Goal: Find specific page/section: Find specific page/section

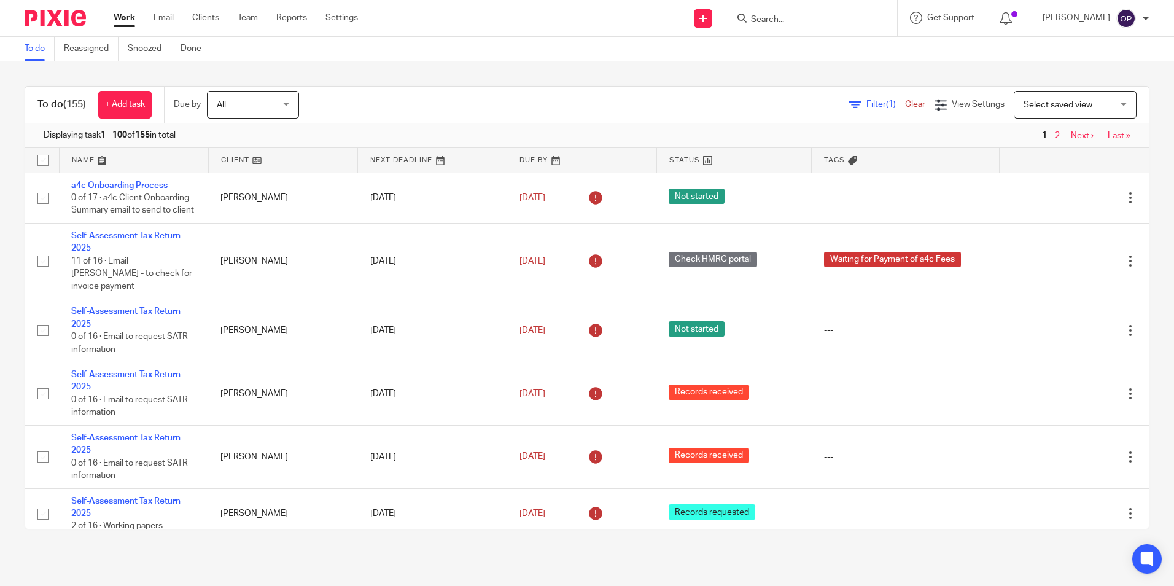
drag, startPoint x: 0, startPoint y: 0, endPoint x: 834, endPoint y: 22, distance: 834.5
click at [834, 22] on input "Search" at bounding box center [805, 20] width 110 height 11
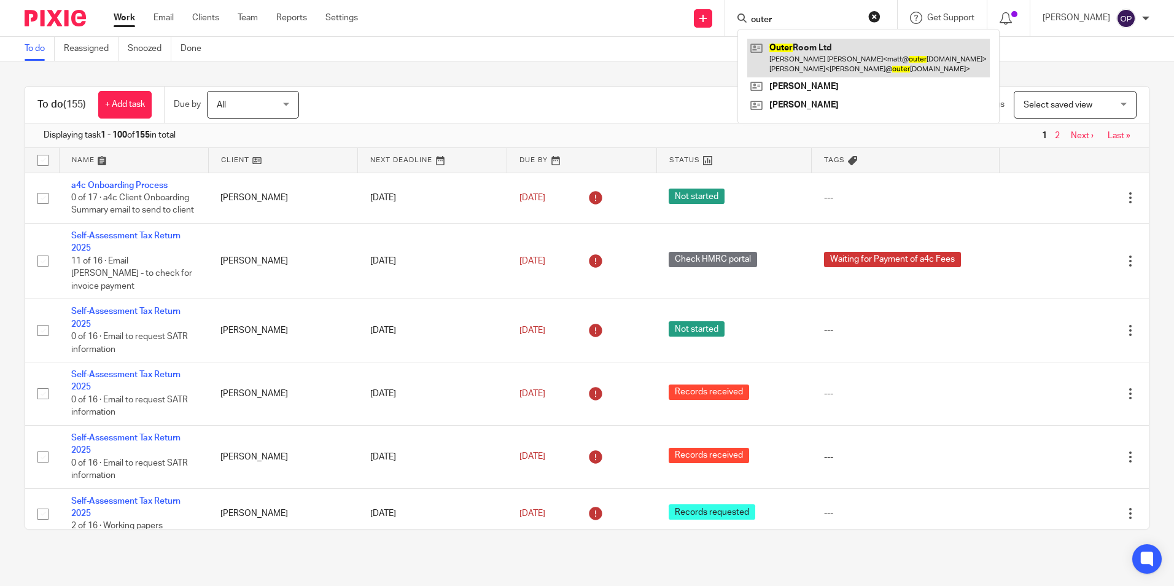
type input "outer"
click at [828, 63] on link at bounding box center [868, 58] width 242 height 38
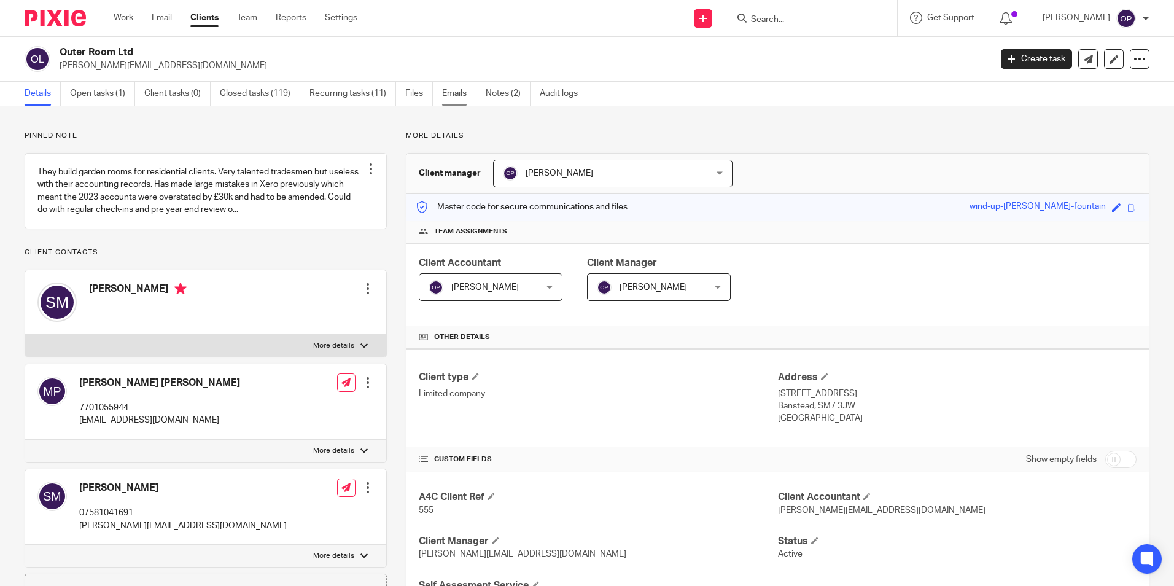
click at [464, 90] on link "Emails" at bounding box center [459, 94] width 34 height 24
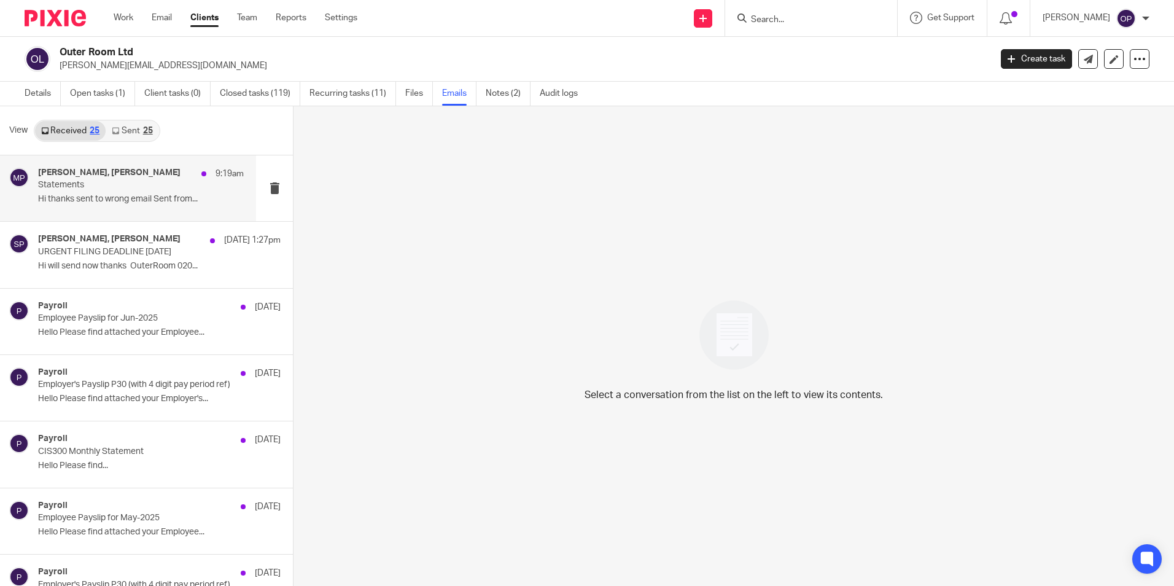
click at [109, 212] on div "Sarah Parsons, Matt Price 9:19am Statements Hi thanks sent to wrong email Sent …" at bounding box center [128, 188] width 256 height 66
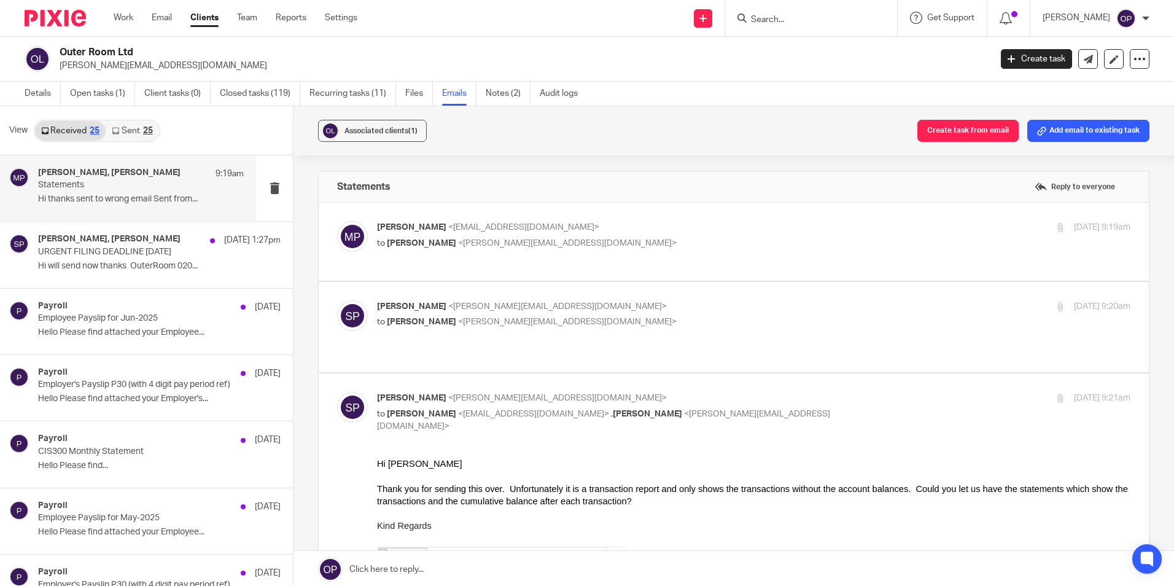
click at [588, 255] on label at bounding box center [734, 242] width 830 height 78
click at [337, 221] on input "checkbox" at bounding box center [336, 220] width 1 height 1
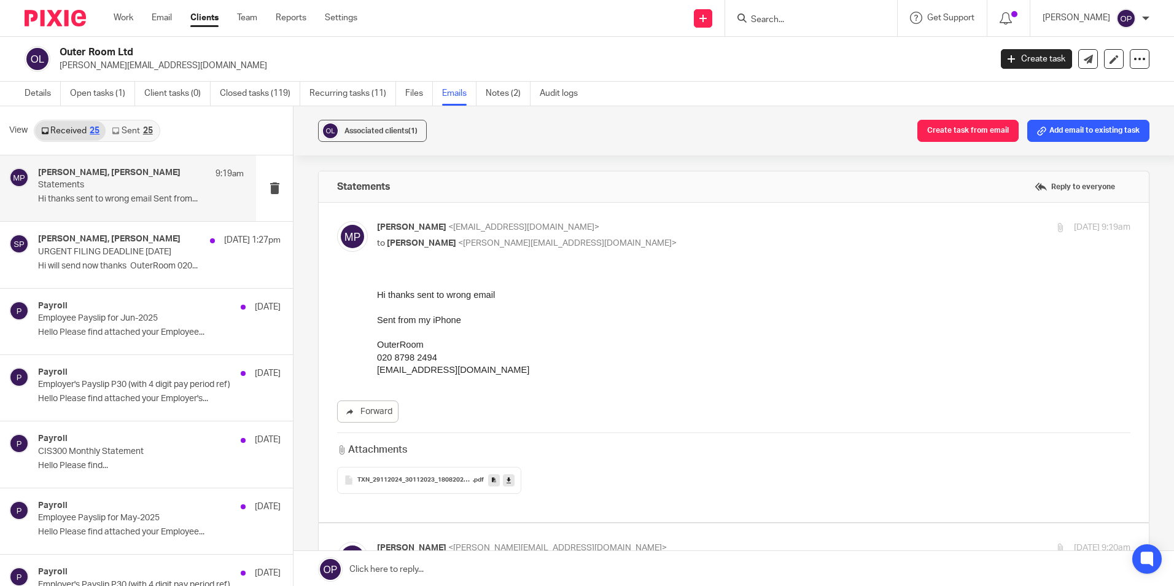
click at [590, 248] on p "to Sarah Parsons <sarah@a4cgroup.co.uk>" at bounding box center [628, 243] width 502 height 13
checkbox input "false"
